Goal: Check status: Check status

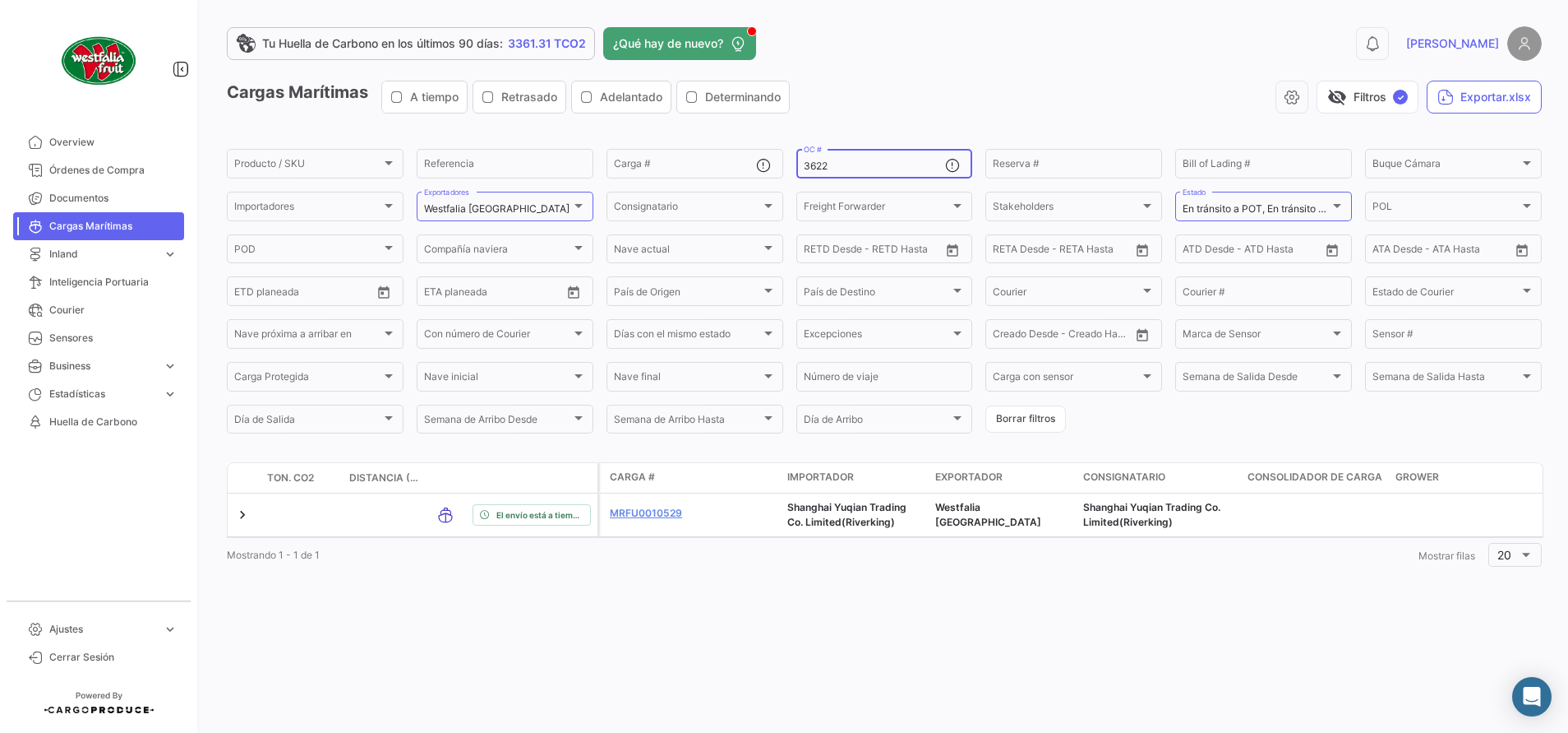
click at [859, 158] on div "3622 OC #" at bounding box center [874, 163] width 142 height 32
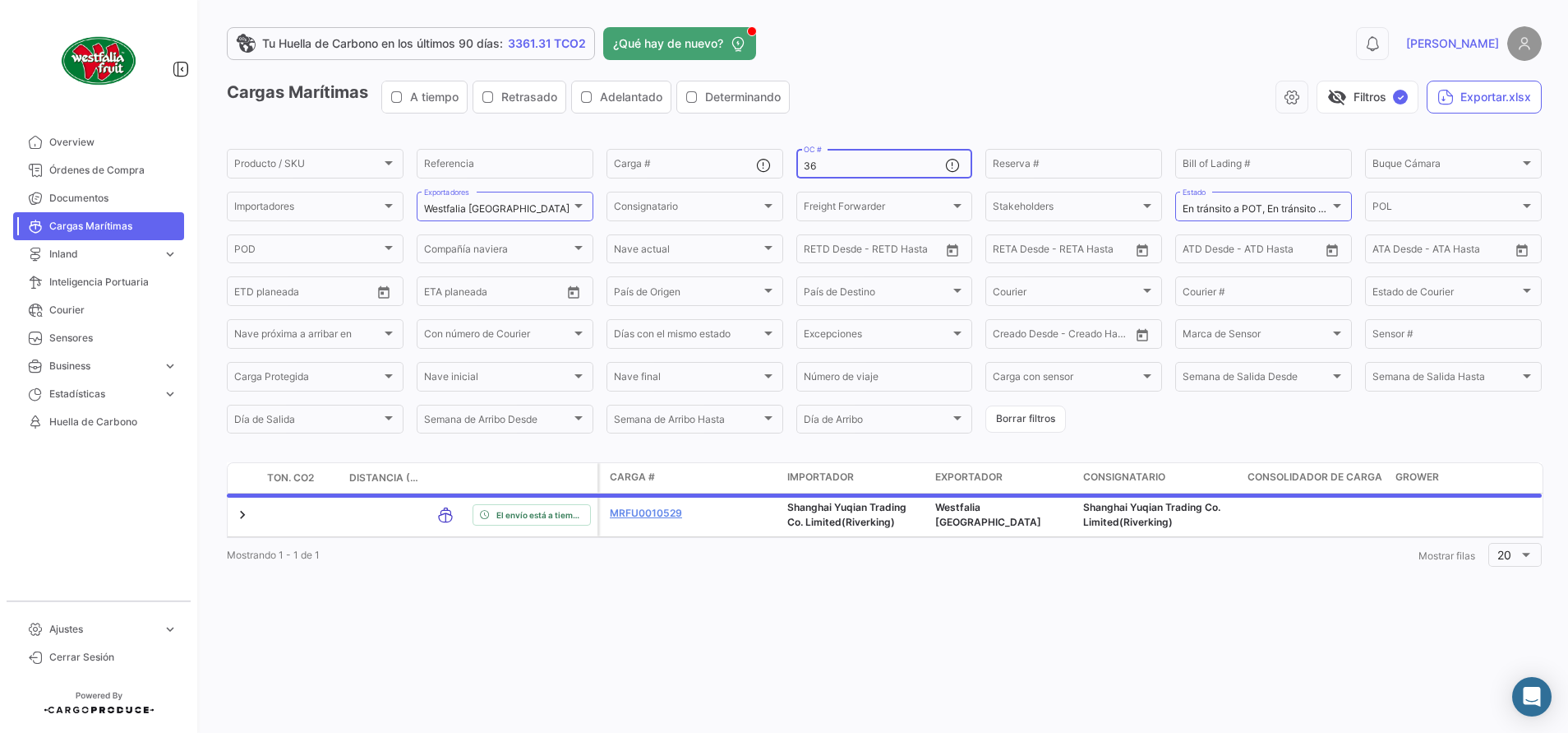
type input "3"
type input "3622"
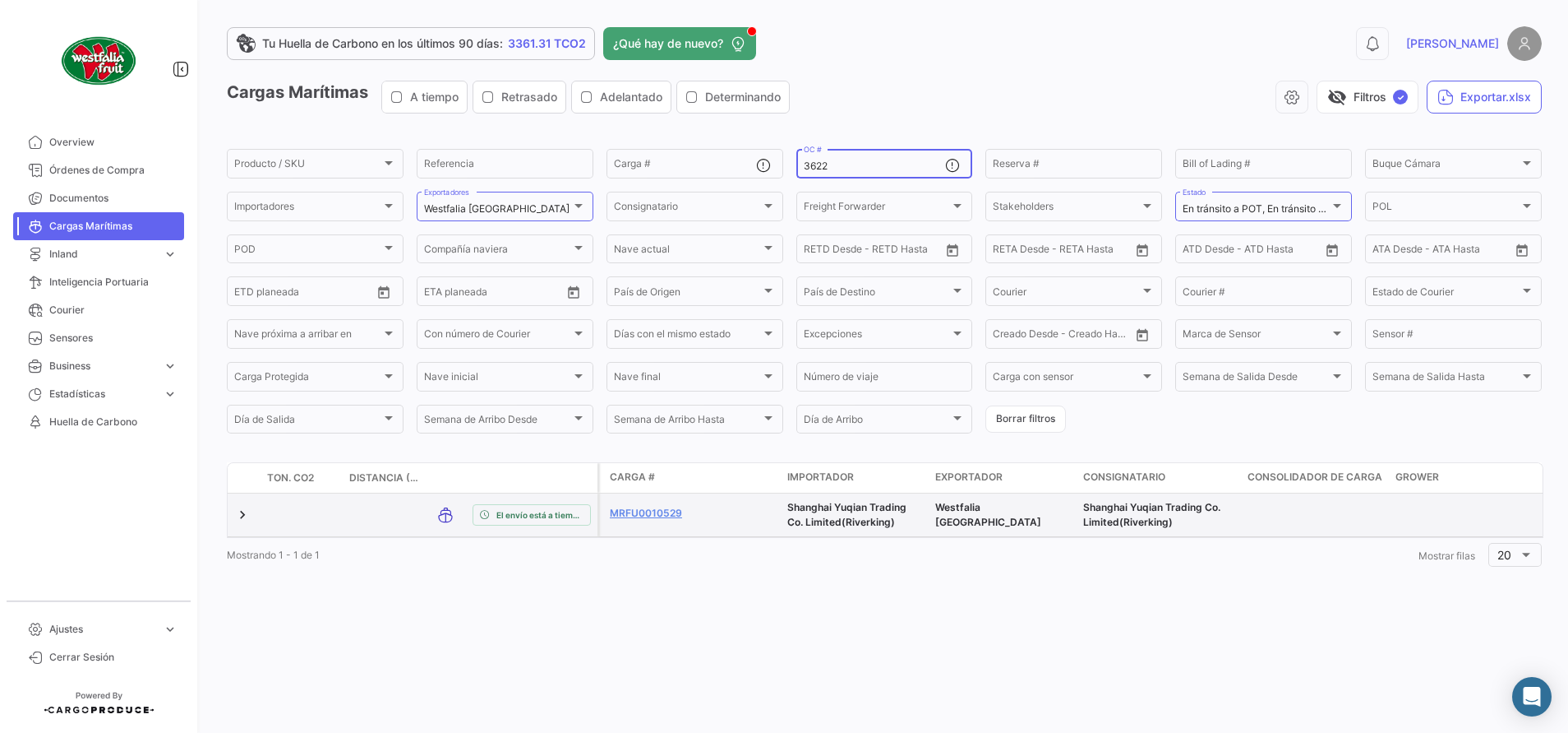
click at [650, 504] on datatable-body-cell "MRFU0010529" at bounding box center [650, 515] width 99 height 43
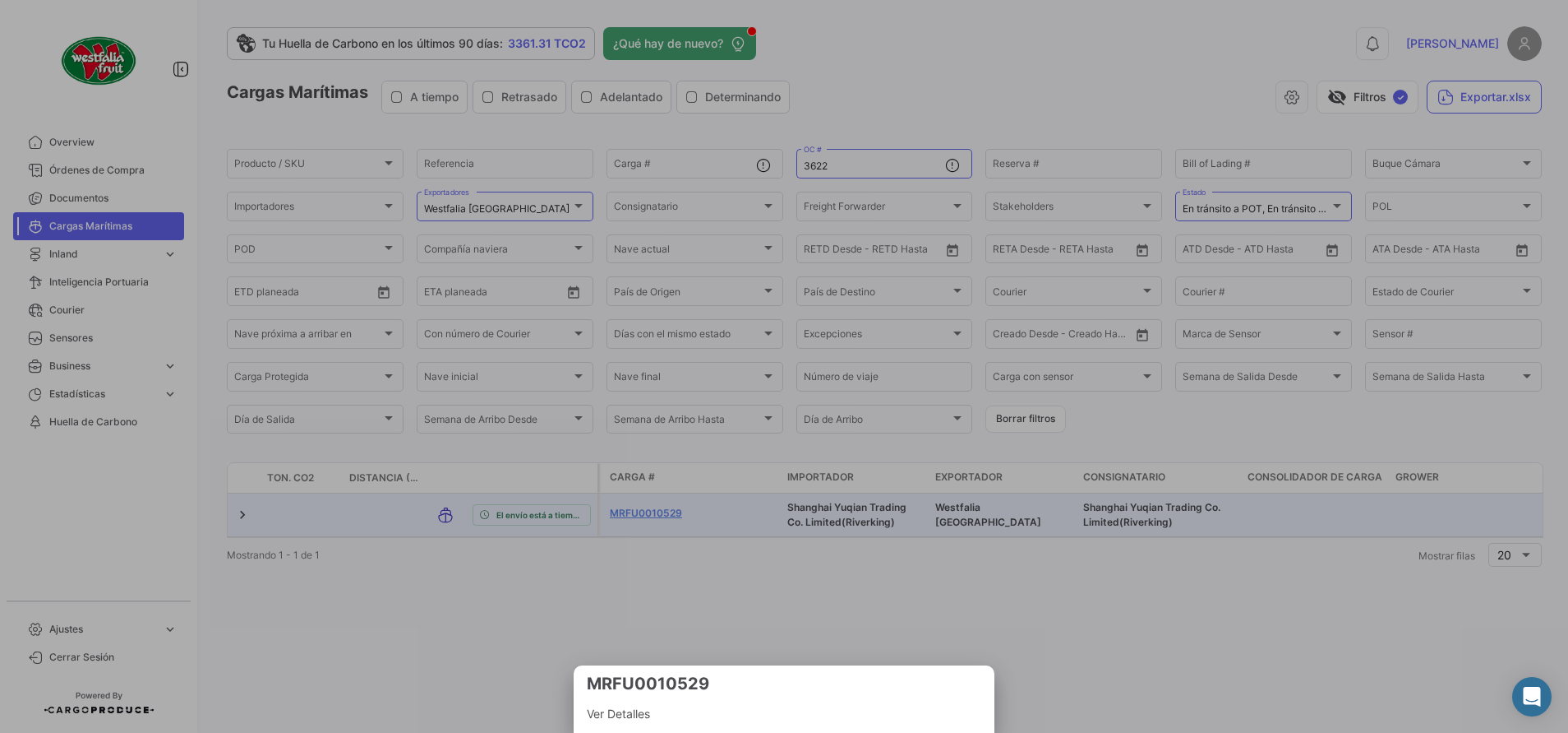
click at [619, 710] on span "Ver Detalles" at bounding box center [784, 714] width 394 height 20
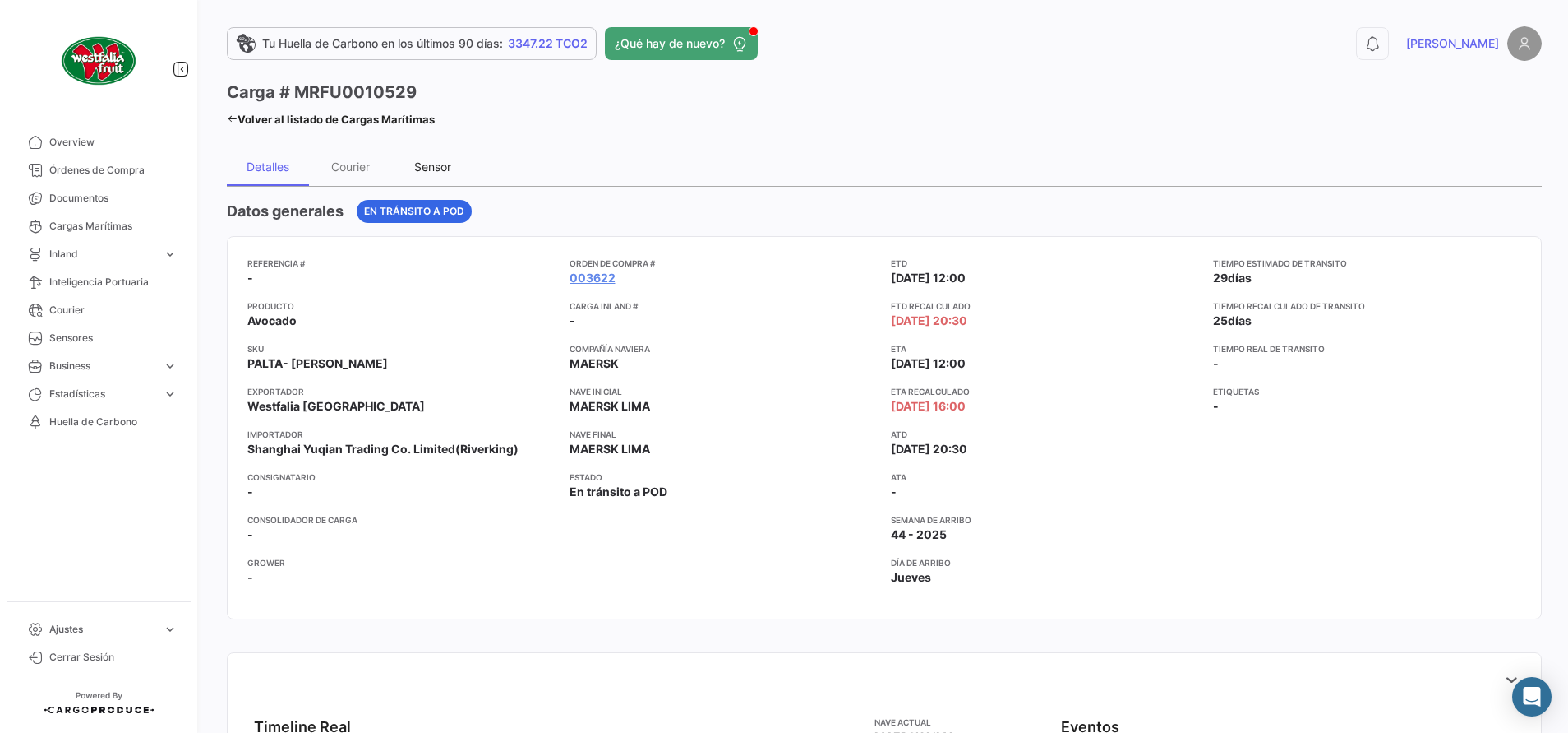
click at [428, 165] on div "Sensor" at bounding box center [432, 166] width 37 height 14
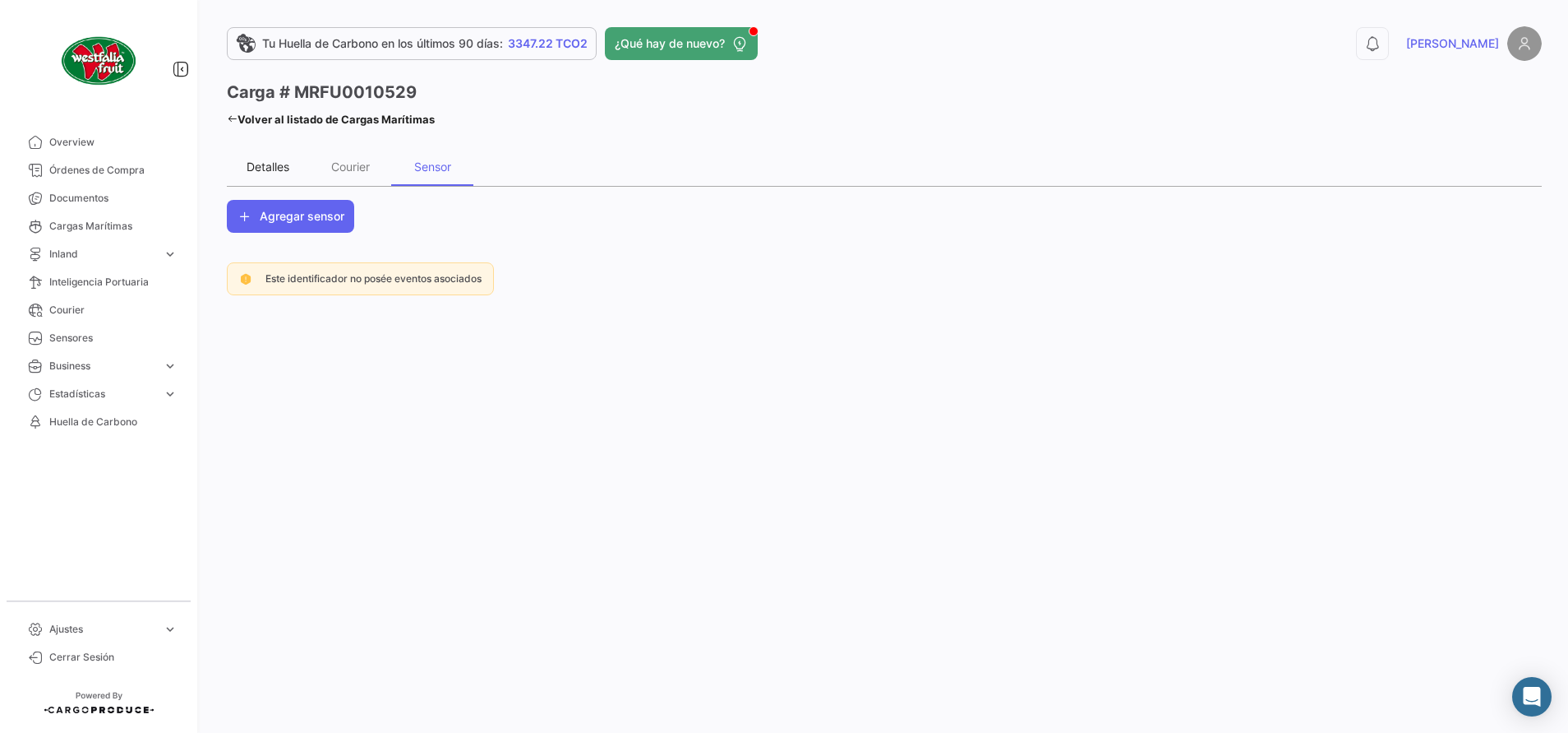
click at [271, 165] on div "Detalles" at bounding box center [268, 166] width 43 height 14
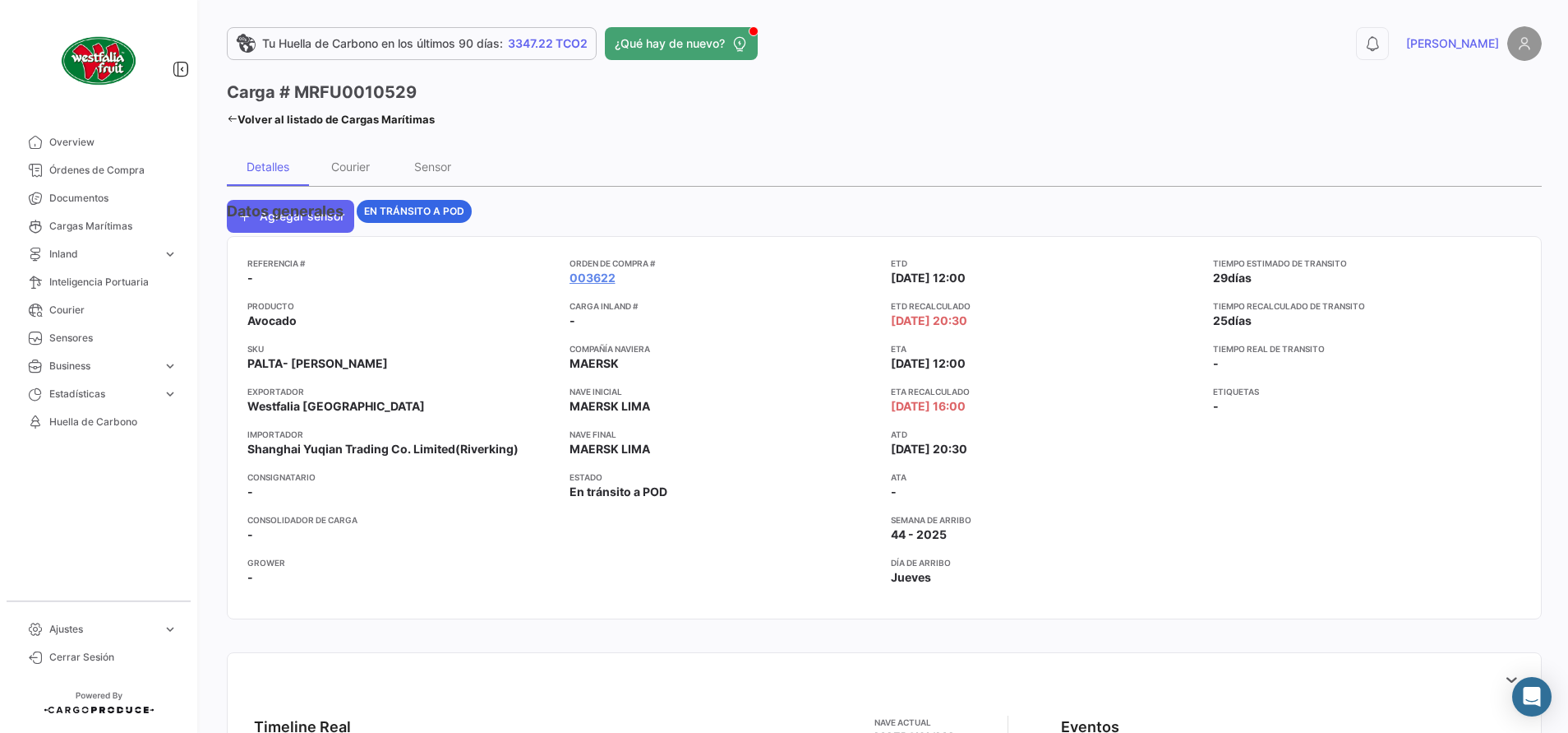
click at [230, 111] on link "Volver al listado de Cargas Marítimas" at bounding box center [331, 119] width 208 height 23
